Goal: Obtain resource: Obtain resource

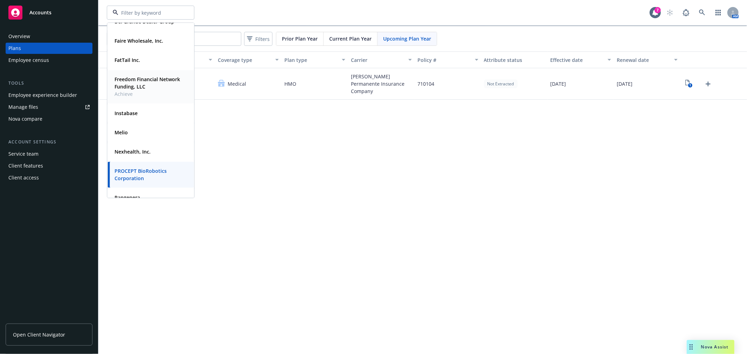
scroll to position [39, 0]
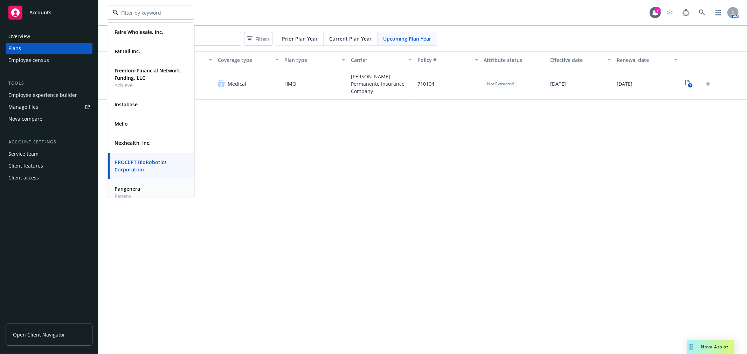
click at [124, 194] on span "Panera" at bounding box center [128, 196] width 26 height 7
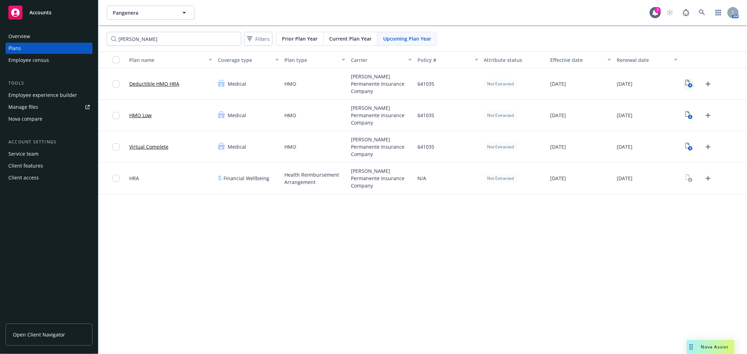
click at [689, 82] on icon "View Plan Documents" at bounding box center [688, 83] width 4 height 6
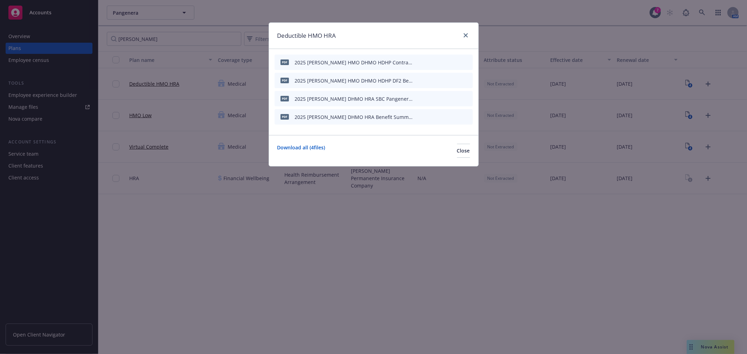
click at [454, 116] on icon "preview file" at bounding box center [455, 116] width 6 height 5
click at [455, 98] on icon "preview file" at bounding box center [455, 98] width 6 height 5
